Goal: Information Seeking & Learning: Check status

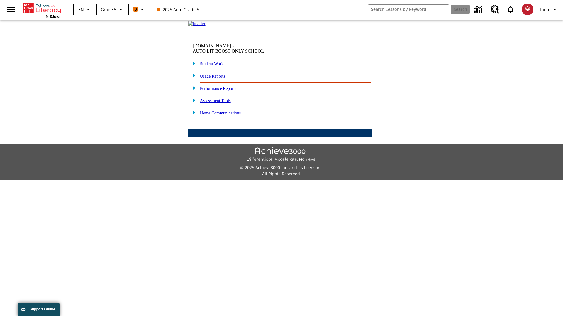
click at [224, 91] on link "Performance Reports" at bounding box center [218, 88] width 36 height 5
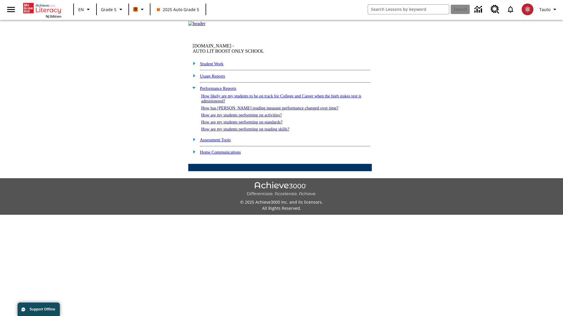
click at [247, 117] on link "How are my students performing on activities?" at bounding box center [241, 115] width 81 height 5
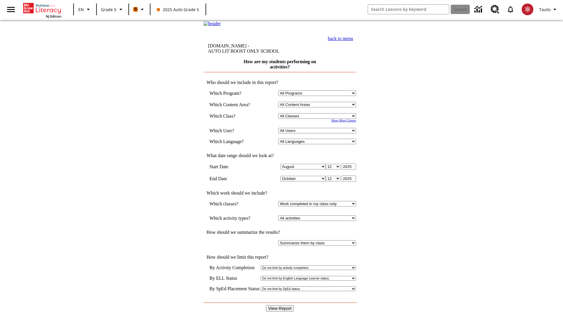
click at [318, 119] on select "Select a Class: All Classes 2025 Auto Grade 5 OL 2025 Auto Grade 6" at bounding box center [317, 116] width 78 height 6
select select "11133131"
